Goal: Connect with others: Share content

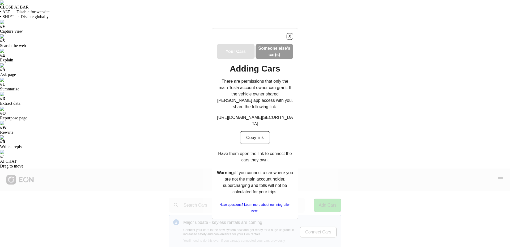
scroll to position [1, 0]
click at [241, 48] on h3 "Your Cars" at bounding box center [236, 51] width 20 height 6
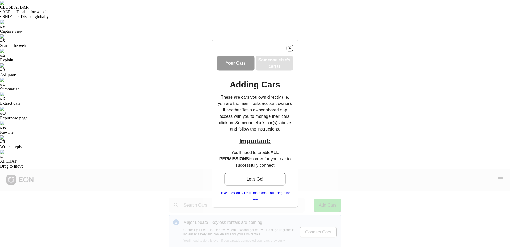
scroll to position [0, 0]
click at [269, 62] on h3 "Someone else’s car(s)" at bounding box center [274, 63] width 36 height 13
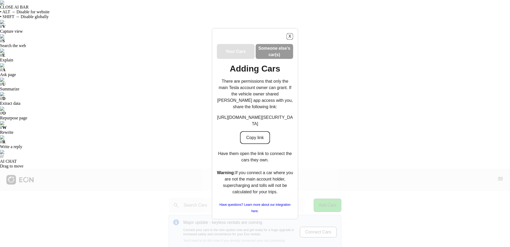
click at [256, 144] on button "Copy link" at bounding box center [255, 137] width 30 height 13
click at [292, 33] on div "X" at bounding box center [255, 36] width 76 height 7
click at [288, 33] on button "X" at bounding box center [289, 36] width 7 height 7
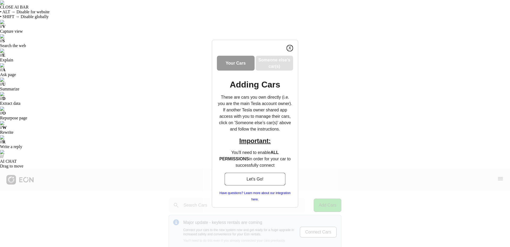
click at [291, 49] on button "X" at bounding box center [289, 48] width 7 height 7
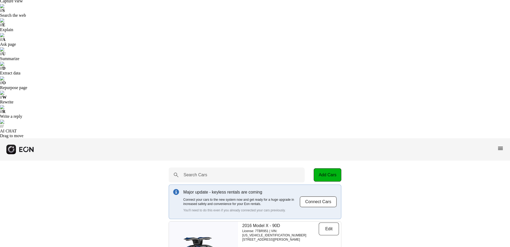
scroll to position [53, 0]
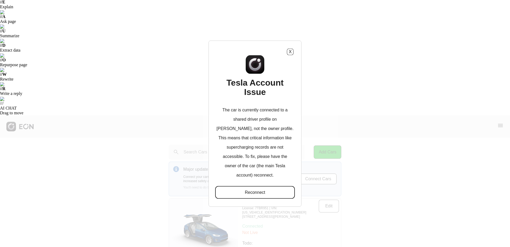
click at [272, 186] on button "Reconnect" at bounding box center [255, 192] width 80 height 13
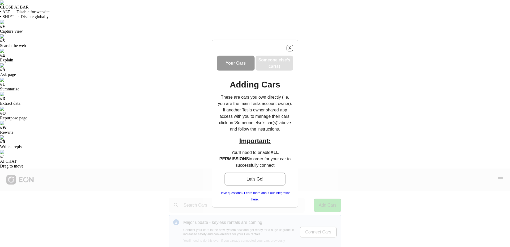
click at [266, 59] on h3 "Someone else’s car(s)" at bounding box center [274, 63] width 36 height 13
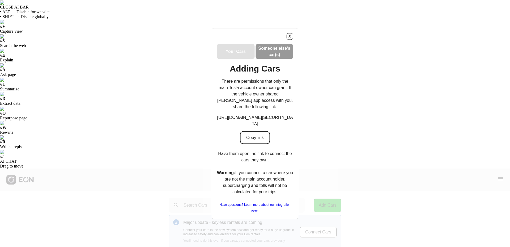
click at [256, 144] on button "Copy link" at bounding box center [255, 137] width 30 height 13
click at [289, 33] on button "X" at bounding box center [289, 36] width 7 height 7
